Goal: Find specific page/section: Find specific page/section

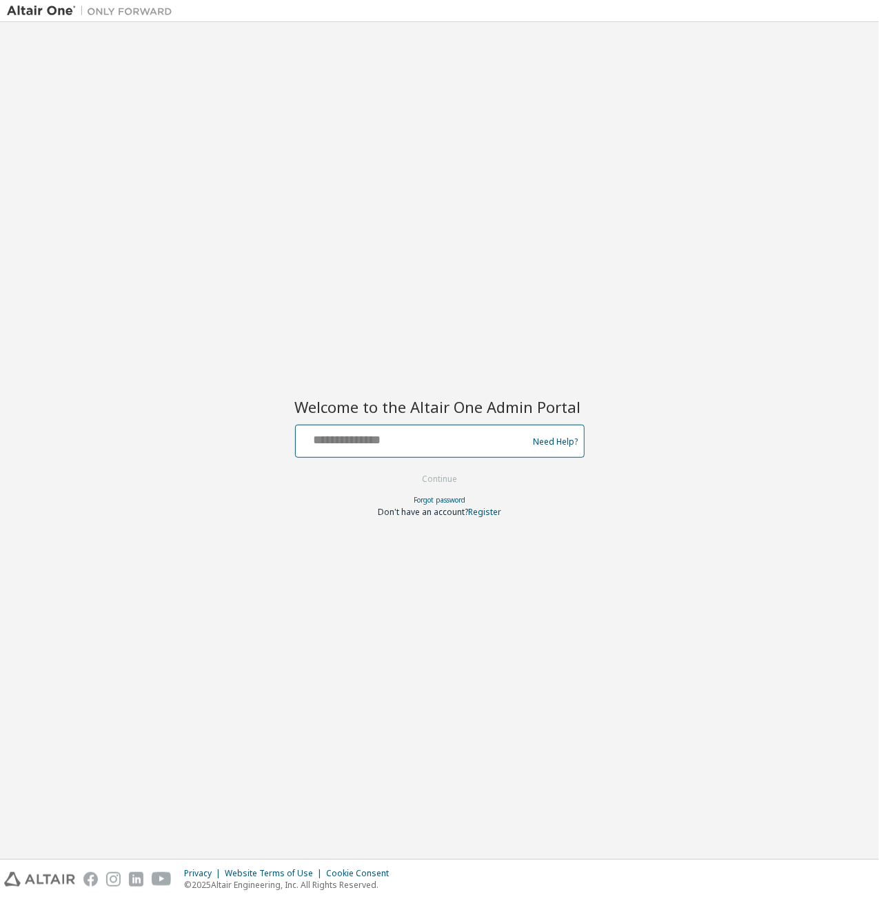
click at [396, 448] on input "text" at bounding box center [413, 438] width 225 height 20
type input "**********"
click at [443, 483] on button "Continue" at bounding box center [440, 479] width 64 height 21
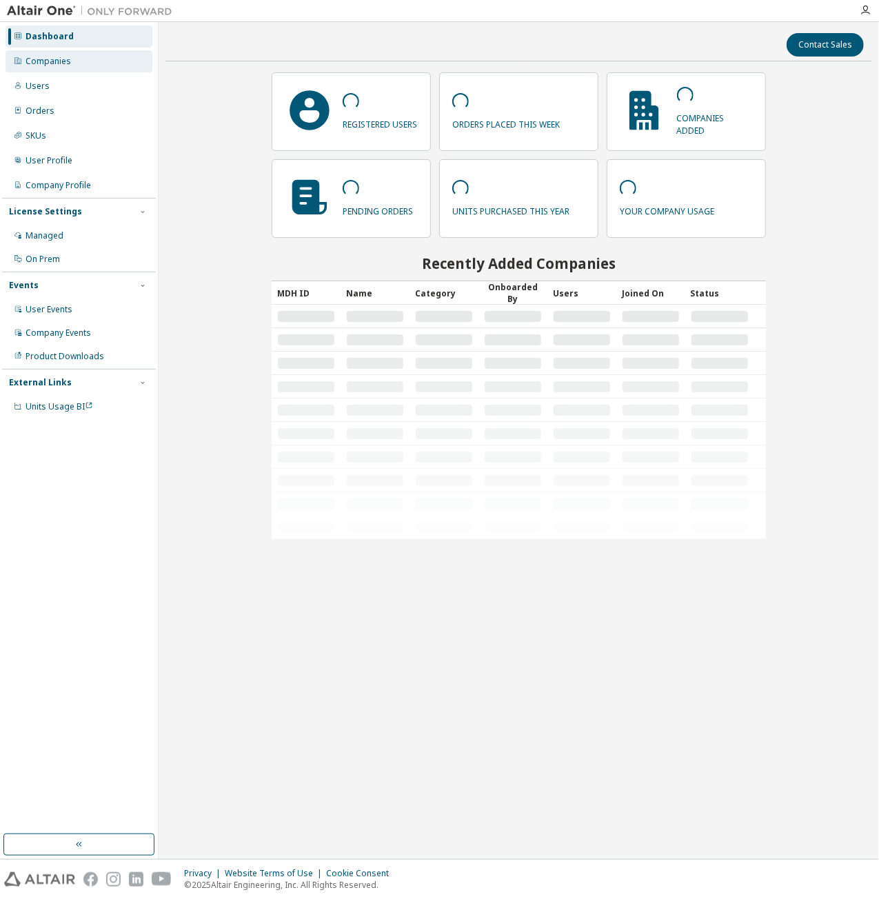
click at [69, 68] on div "Companies" at bounding box center [79, 61] width 147 height 22
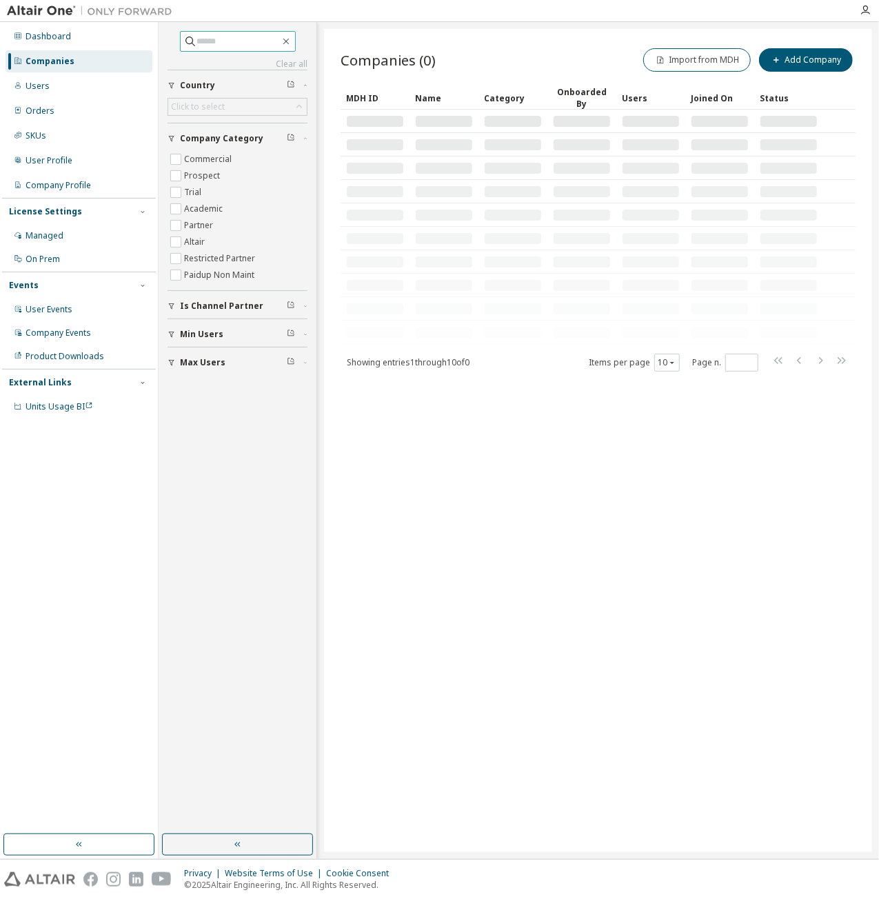
click at [210, 39] on input "text" at bounding box center [238, 41] width 83 height 14
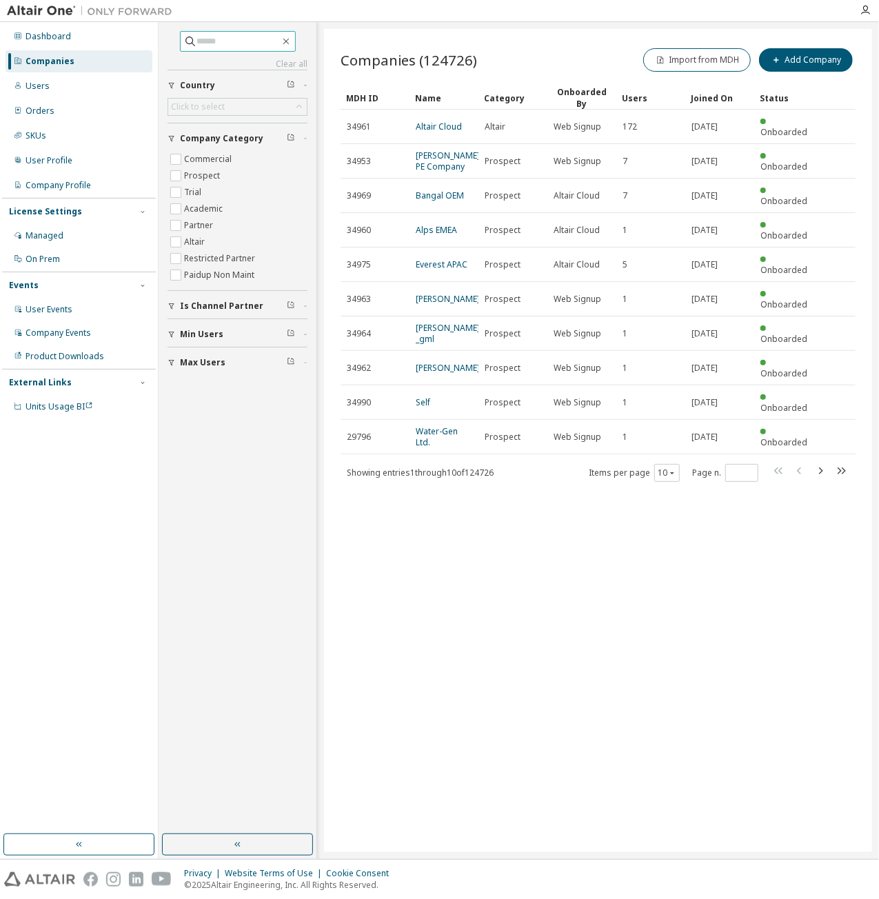
click at [215, 41] on input "text" at bounding box center [238, 41] width 83 height 14
type input "*****"
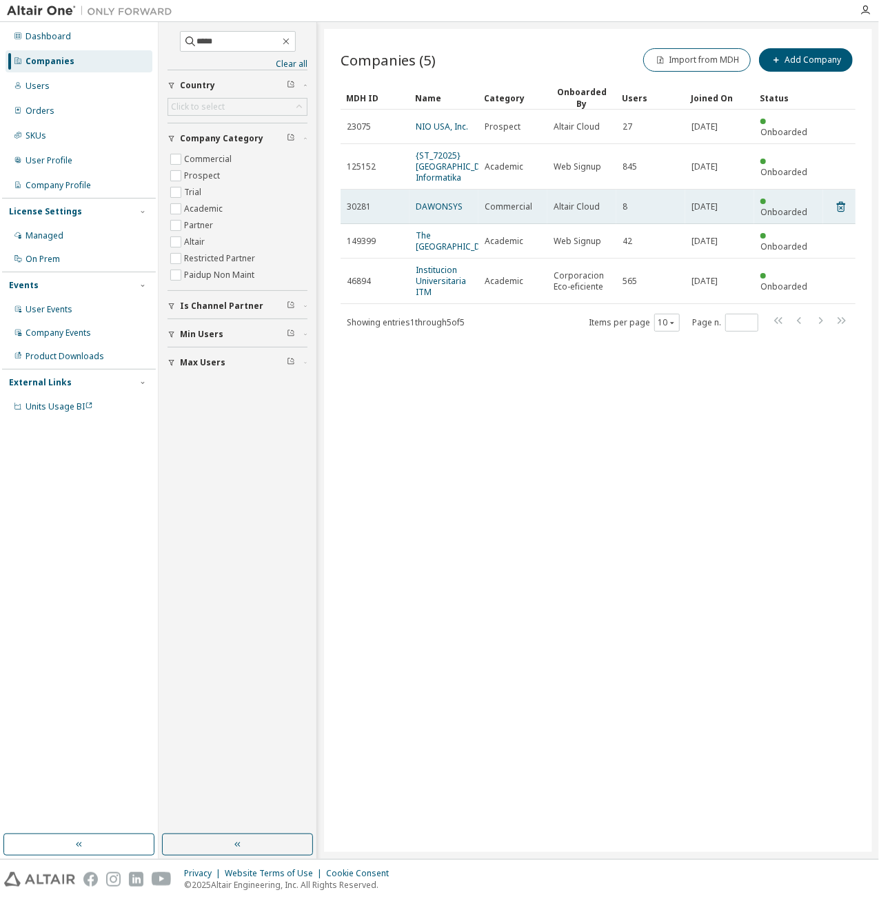
click at [421, 205] on td "DAWONSYS" at bounding box center [444, 207] width 69 height 34
click at [424, 202] on link "DAWONSYS" at bounding box center [439, 207] width 47 height 12
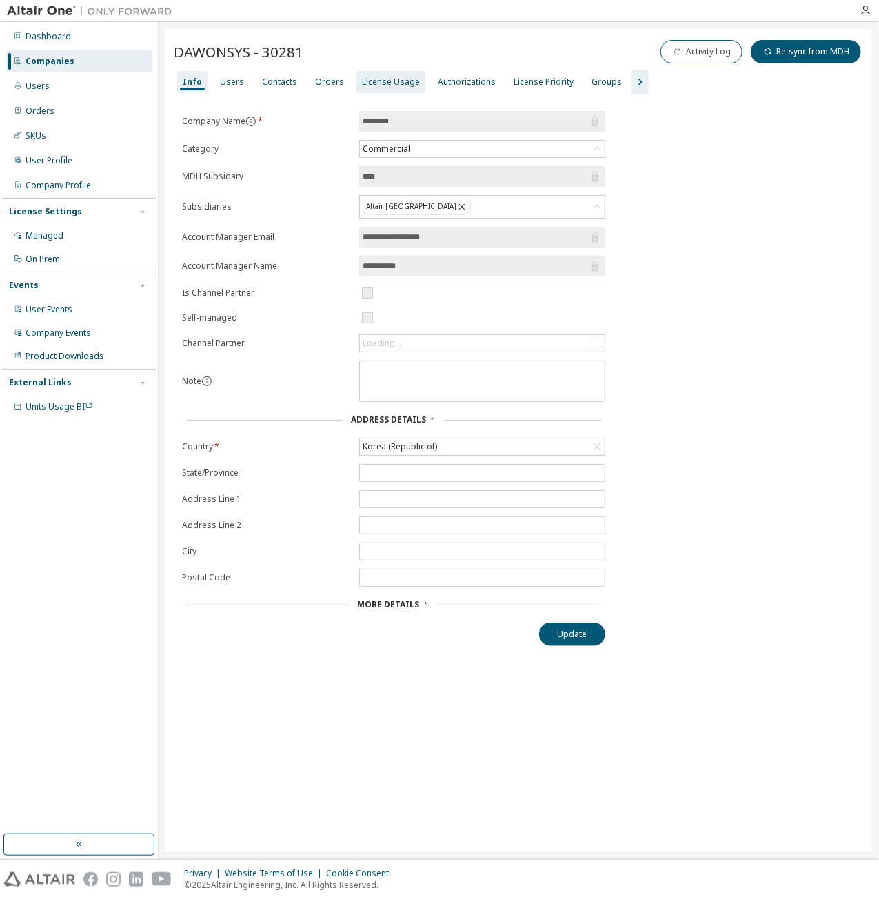
click at [385, 79] on div "License Usage" at bounding box center [391, 82] width 58 height 11
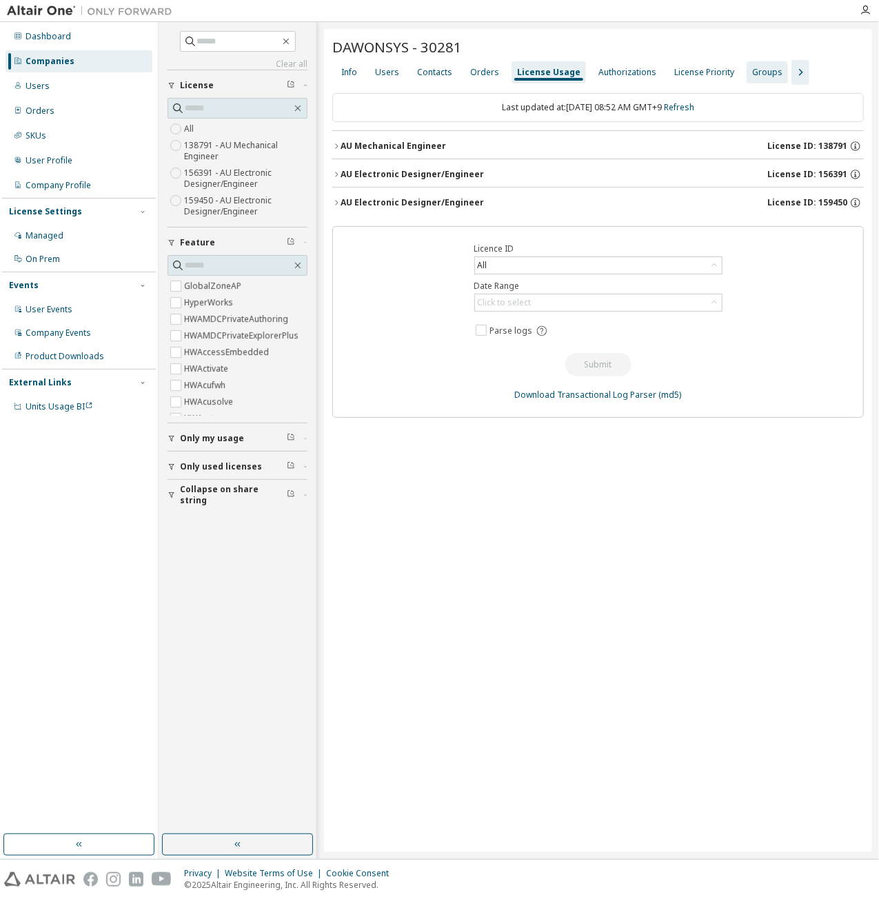
click at [752, 71] on div "Groups" at bounding box center [767, 72] width 30 height 11
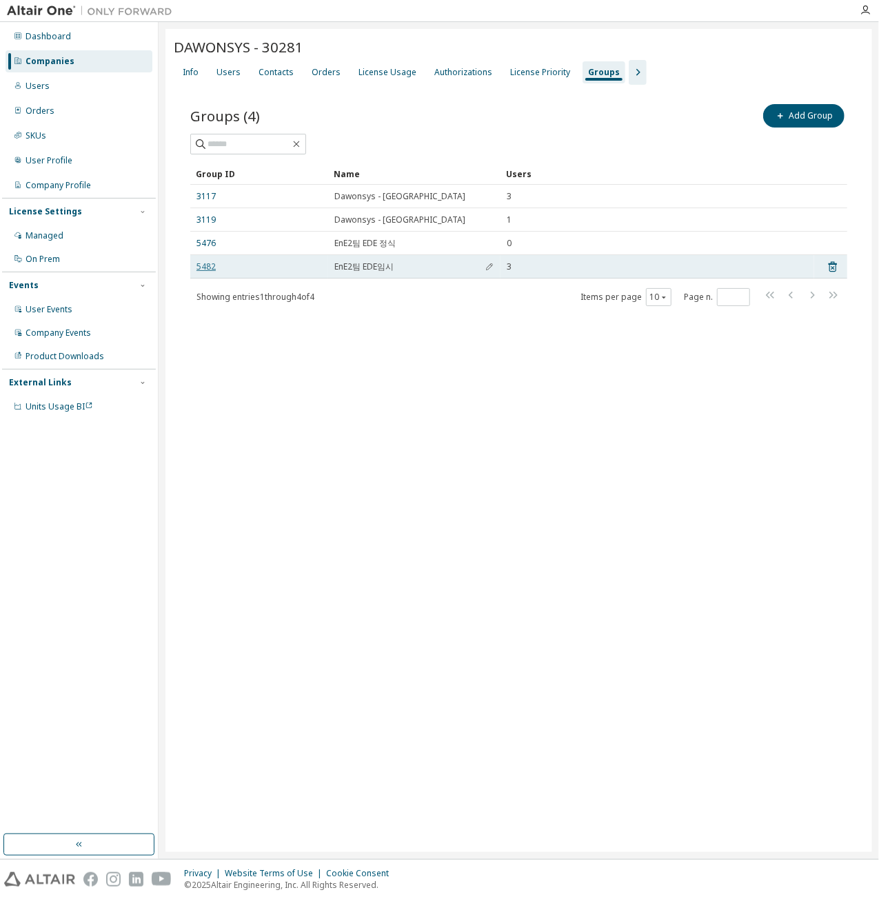
click at [201, 267] on link "5482" at bounding box center [206, 266] width 19 height 11
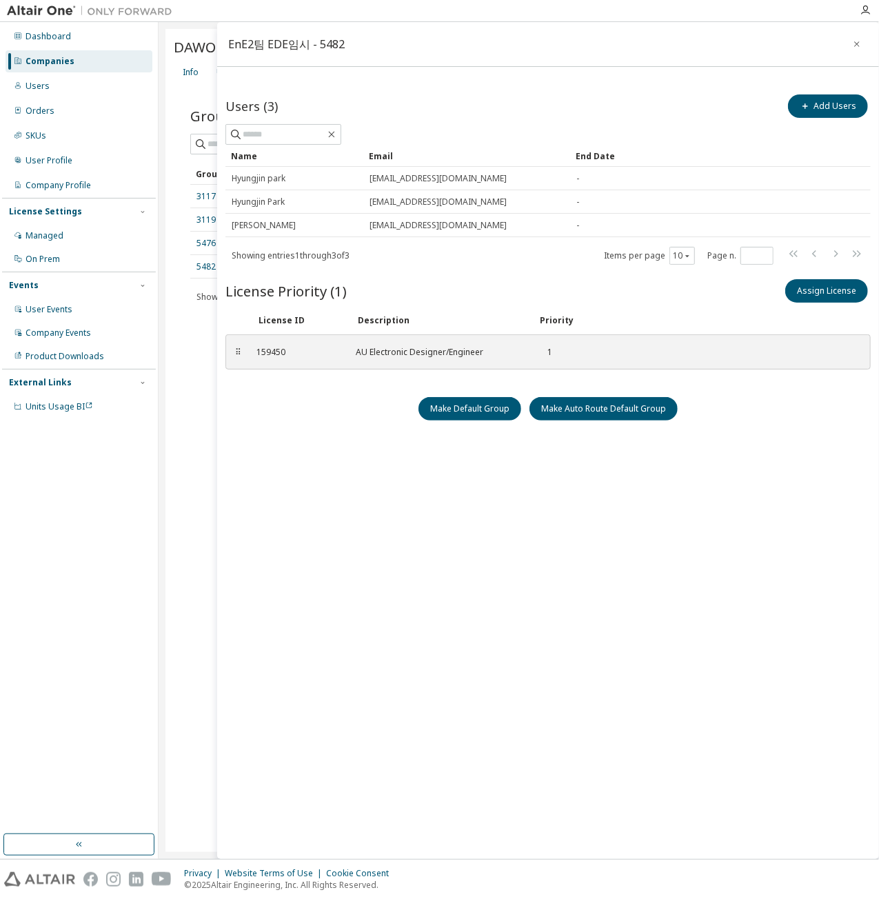
click at [349, 501] on div "EnE2팀 EDE임시 - 5482 Users (3) Add Users Clear Load Save Save As Field Operator V…" at bounding box center [548, 440] width 662 height 837
